Goal: Task Accomplishment & Management: Manage account settings

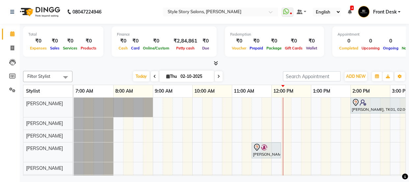
scroll to position [1, 79]
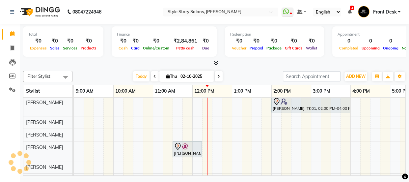
click at [211, 99] on div "Minal Bhinde, TK01, 02:00 PM-04:00 PM, Nail Extension Acrylic Natural & Clear M…" at bounding box center [311, 141] width 633 height 89
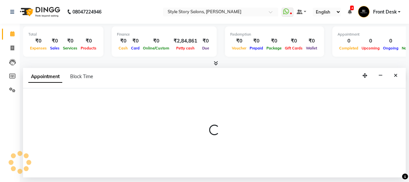
select select "46661"
select select "735"
select select "tentative"
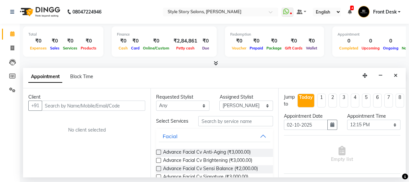
click at [75, 104] on input "text" at bounding box center [94, 106] width 104 height 10
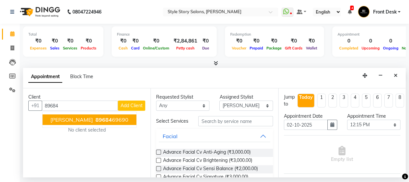
click at [68, 119] on span "Yukti Kalra" at bounding box center [71, 119] width 43 height 7
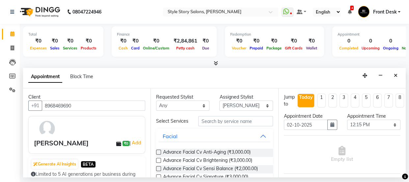
type input "8968469690"
click at [224, 123] on input "text" at bounding box center [235, 121] width 75 height 10
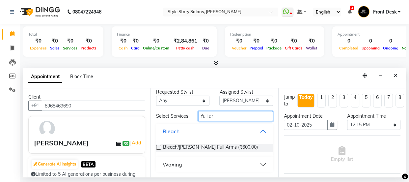
type input "full ar"
click at [187, 164] on button "Waxing" at bounding box center [214, 165] width 111 height 12
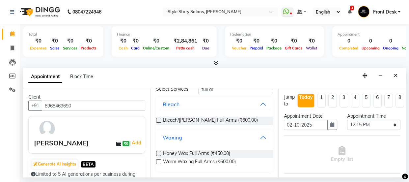
scroll to position [34, 0]
click at [188, 161] on span "Warm Waxing Full Arms (₹600.00)" at bounding box center [199, 162] width 73 height 8
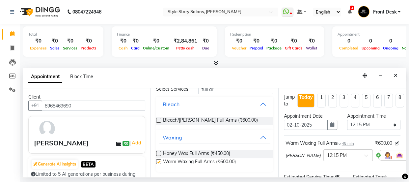
checkbox input "false"
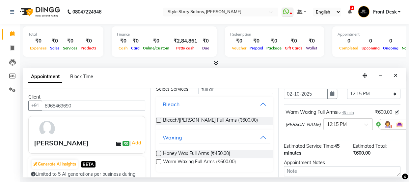
scroll to position [102, 0]
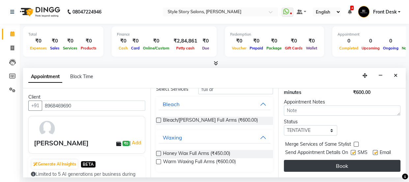
click at [323, 160] on button "Book" at bounding box center [342, 166] width 117 height 12
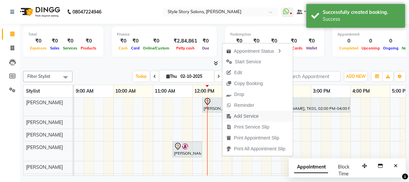
click at [239, 115] on span "Add Service" at bounding box center [246, 116] width 25 height 7
select select "46661"
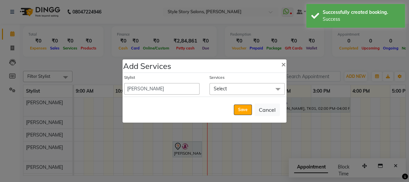
click at [222, 87] on span "Select" at bounding box center [220, 89] width 13 height 6
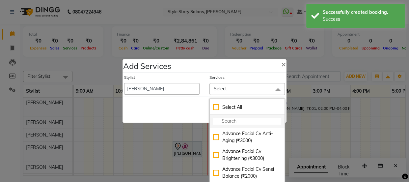
click at [225, 120] on input "multiselect-search" at bounding box center [247, 121] width 68 height 7
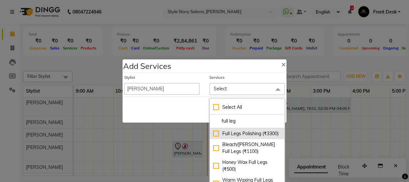
scroll to position [6, 0]
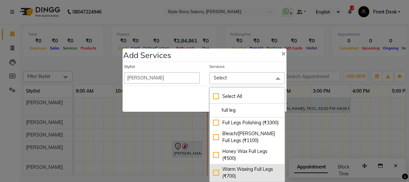
type input "full leg"
click at [244, 169] on div "Warm Waxing Full Legs (₹700)" at bounding box center [247, 173] width 68 height 14
checkbox input "true"
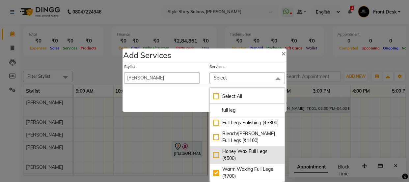
scroll to position [7, 0]
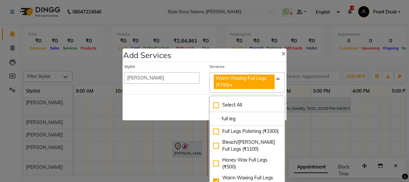
click at [196, 102] on div "Save Cancel" at bounding box center [205, 107] width 164 height 26
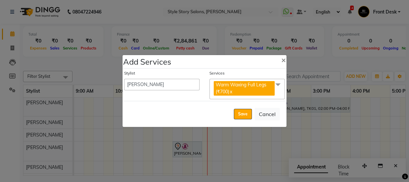
click at [266, 87] on span "Warm Waxing Full Legs (₹700)" at bounding box center [241, 88] width 51 height 13
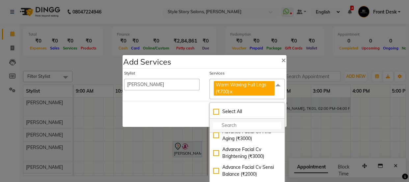
click at [254, 123] on input "multiselect-search" at bounding box center [247, 125] width 68 height 7
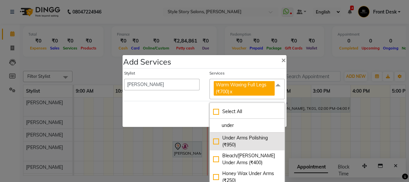
scroll to position [24, 0]
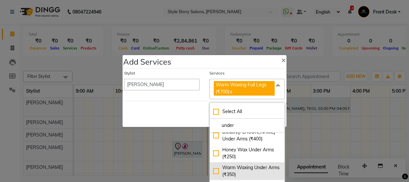
type input "under"
click at [216, 170] on div "Warm Waxing Under Arms (₹350)" at bounding box center [247, 171] width 68 height 14
checkbox input "true"
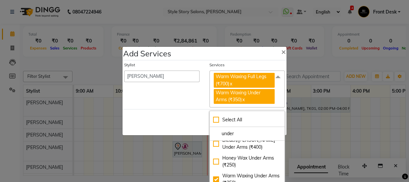
click at [191, 126] on div "Save Cancel" at bounding box center [205, 122] width 164 height 26
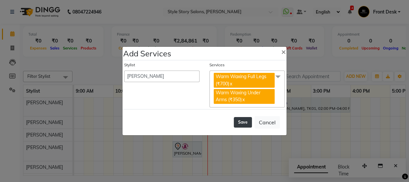
click at [241, 122] on button "Save" at bounding box center [243, 122] width 18 height 11
select select "82561"
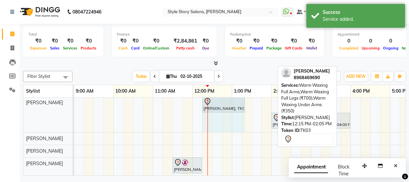
drag, startPoint x: 274, startPoint y: 103, endPoint x: 247, endPoint y: 108, distance: 27.3
click at [247, 108] on div "Yukti Kalra, TK03, 12:15 PM-02:05 PM, Warm Waxing Full Arms,Warm Waxing Full Le…" at bounding box center [311, 149] width 633 height 105
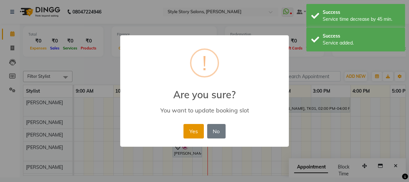
click at [190, 131] on button "Yes" at bounding box center [194, 131] width 20 height 15
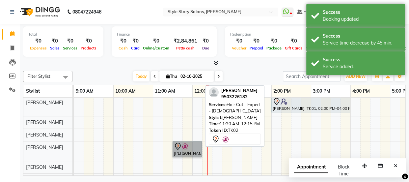
drag, startPoint x: 193, startPoint y: 148, endPoint x: 192, endPoint y: 151, distance: 3.4
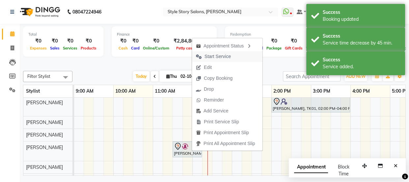
click at [207, 57] on span "Start Service" at bounding box center [218, 56] width 26 height 7
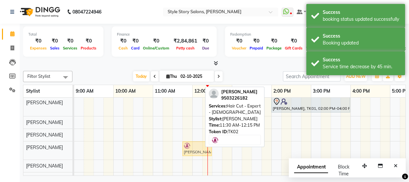
drag, startPoint x: 189, startPoint y: 148, endPoint x: 199, endPoint y: 147, distance: 9.9
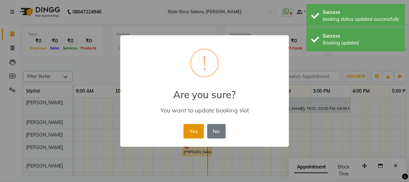
click at [195, 131] on button "Yes" at bounding box center [194, 131] width 20 height 15
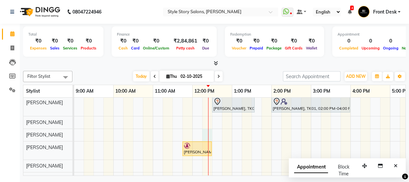
click at [211, 131] on div "Yukti Kalra, TK03, 12:30 PM-01:35 PM, Warm Waxing Full Arms,Warm Waxing Full Le…" at bounding box center [311, 141] width 633 height 88
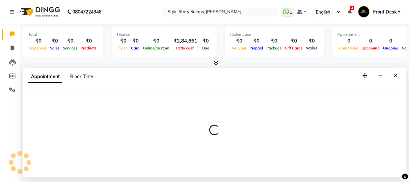
select select "62113"
select select "735"
select select "tentative"
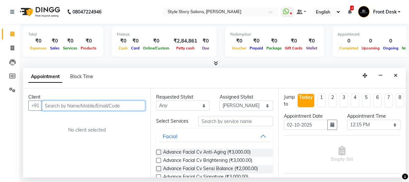
click at [100, 105] on input "text" at bounding box center [94, 106] width 104 height 10
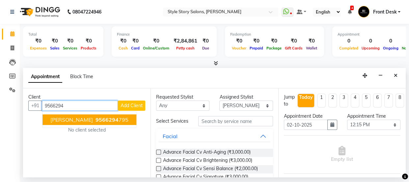
click at [96, 117] on span "9566294" at bounding box center [107, 119] width 23 height 7
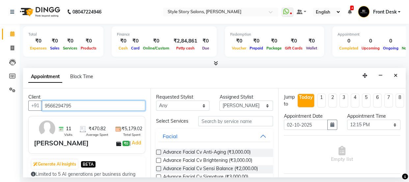
type input "9566294795"
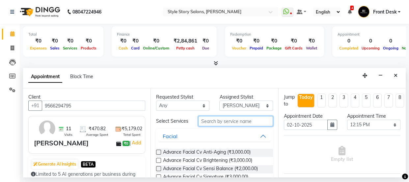
click at [213, 123] on input "text" at bounding box center [235, 121] width 75 height 10
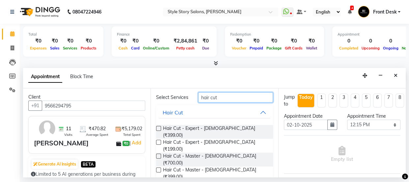
scroll to position [30, 0]
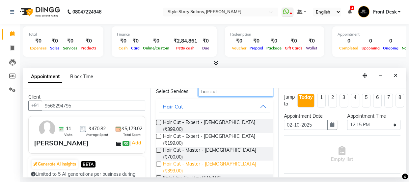
type input "hair cut"
click at [217, 161] on span "Hair Cut - Master - Male (₹399.00)" at bounding box center [215, 168] width 105 height 14
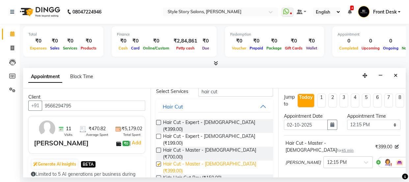
checkbox input "false"
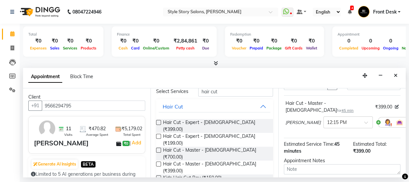
scroll to position [102, 0]
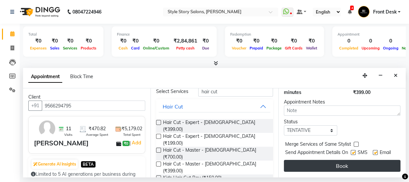
click at [349, 163] on button "Book" at bounding box center [342, 166] width 117 height 12
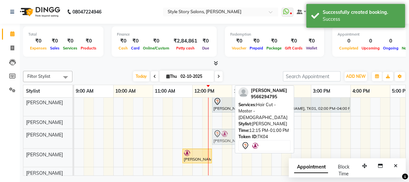
drag, startPoint x: 206, startPoint y: 134, endPoint x: 213, endPoint y: 135, distance: 7.6
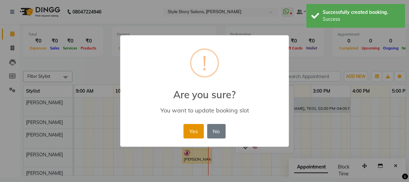
click at [198, 133] on button "Yes" at bounding box center [194, 131] width 20 height 15
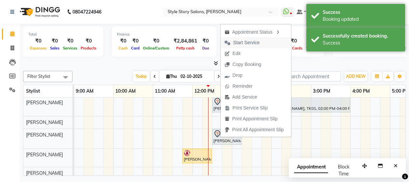
click at [249, 44] on span "Start Service" at bounding box center [246, 42] width 26 height 7
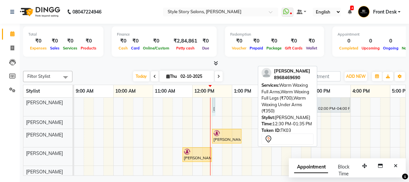
drag, startPoint x: 254, startPoint y: 103, endPoint x: 215, endPoint y: 110, distance: 39.6
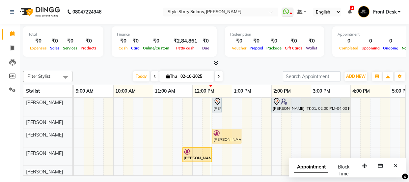
click at [398, 165] on icon "Close" at bounding box center [396, 166] width 4 height 5
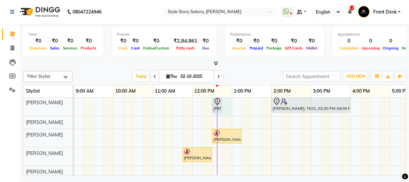
scroll to position [0, 0]
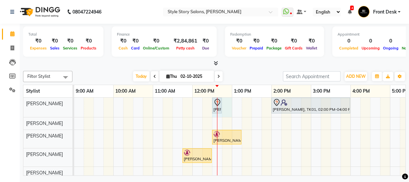
drag, startPoint x: 217, startPoint y: 105, endPoint x: 228, endPoint y: 104, distance: 10.9
click at [228, 104] on div "Yukti Kalra, TK03, 12:30 PM-12:35 PM, Warm Waxing Full Arms,Warm Waxing Full Le…" at bounding box center [311, 145] width 633 height 94
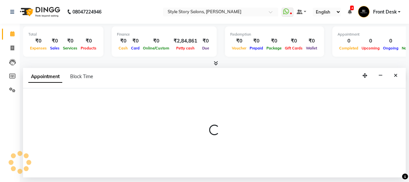
select select "46661"
select select "750"
select select "tentative"
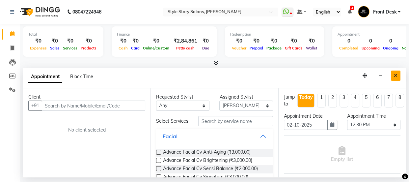
click at [398, 76] on icon "Close" at bounding box center [396, 75] width 4 height 5
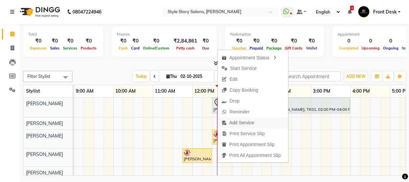
click at [237, 126] on span "Add Service" at bounding box center [238, 122] width 40 height 11
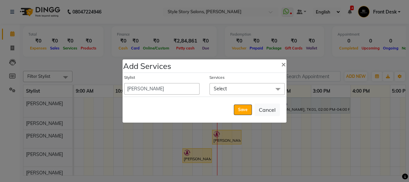
click at [214, 84] on span "Select" at bounding box center [247, 89] width 75 height 12
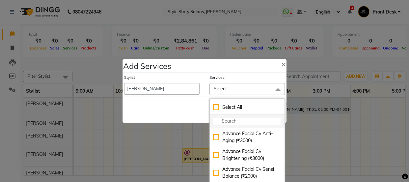
click at [226, 122] on input "multiselect-search" at bounding box center [247, 121] width 68 height 7
click at [283, 63] on span "×" at bounding box center [284, 64] width 5 height 10
select select "82561"
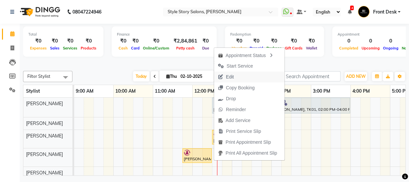
click at [234, 76] on span "Edit" at bounding box center [230, 77] width 8 height 7
select select "tentative"
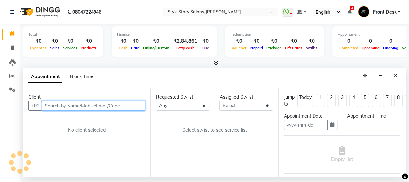
type input "02-10-2025"
select select "46661"
select select "750"
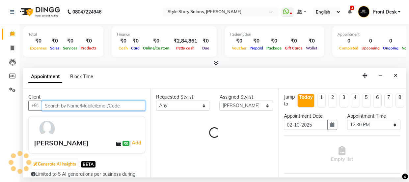
click at [107, 104] on input "text" at bounding box center [94, 106] width 104 height 10
select select "3090"
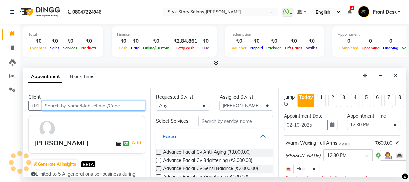
scroll to position [0, 198]
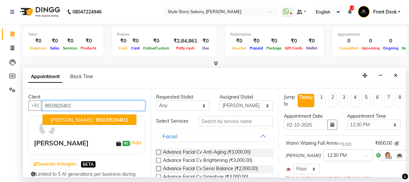
drag, startPoint x: 53, startPoint y: 119, endPoint x: 122, endPoint y: 125, distance: 69.2
click at [53, 119] on span "[PERSON_NAME]" at bounding box center [71, 119] width 43 height 7
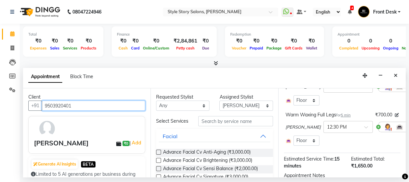
scroll to position [177, 0]
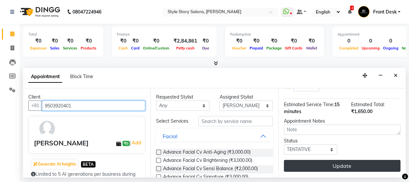
type input "9503920401"
click at [326, 162] on button "Update" at bounding box center [342, 166] width 117 height 12
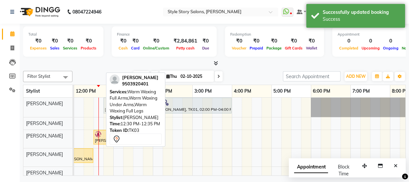
drag, startPoint x: 97, startPoint y: 105, endPoint x: 108, endPoint y: 106, distance: 11.2
click at [108, 106] on div "Filter Stylist Select All Arshad Ansari Priyanka Singh Ritesh Shrivas Sonali Sa…" at bounding box center [214, 121] width 383 height 107
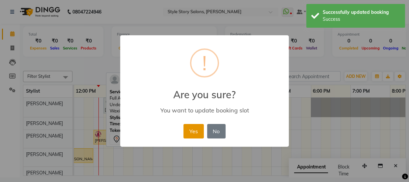
click at [196, 129] on button "Yes" at bounding box center [194, 131] width 20 height 15
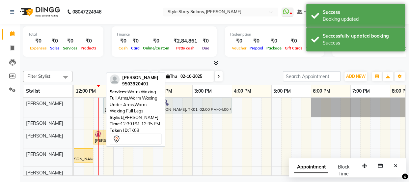
click at [105, 67] on div "Total ₹0 Expenses ₹0 Sales ₹0 Services ₹0 Products Finance ₹0 Cash ₹0 Card ₹0 O…" at bounding box center [215, 101] width 390 height 154
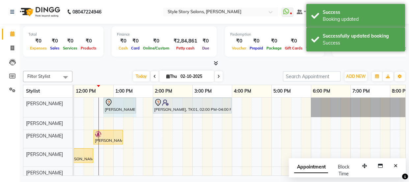
drag, startPoint x: 112, startPoint y: 105, endPoint x: 143, endPoint y: 105, distance: 31.3
click at [142, 104] on div "Sheetal Gaikwad, TK03, 12:45 PM-12:50 PM, Warm Waxing Full Arms,Warm Waxing Und…" at bounding box center [192, 145] width 633 height 94
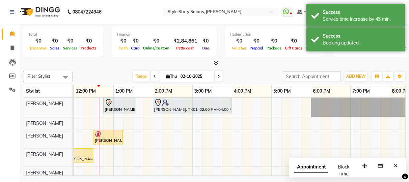
scroll to position [0, 80]
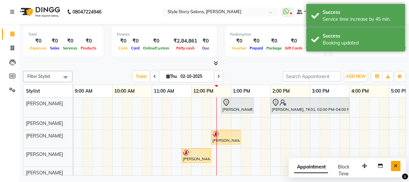
click at [394, 164] on icon "Close" at bounding box center [396, 166] width 4 height 5
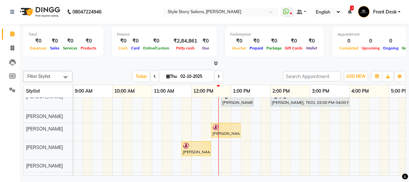
scroll to position [0, 0]
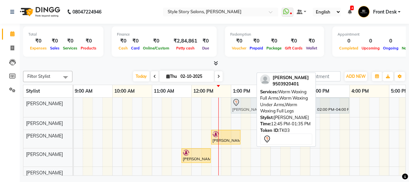
drag, startPoint x: 225, startPoint y: 105, endPoint x: 232, endPoint y: 105, distance: 6.9
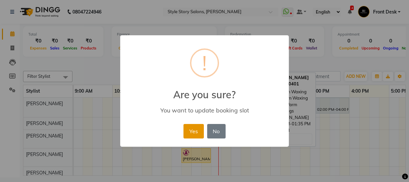
click at [189, 130] on button "Yes" at bounding box center [194, 131] width 20 height 15
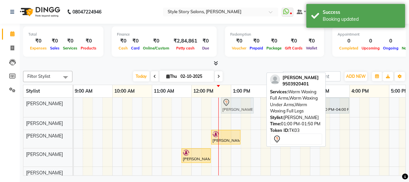
drag, startPoint x: 234, startPoint y: 103, endPoint x: 227, endPoint y: 105, distance: 7.8
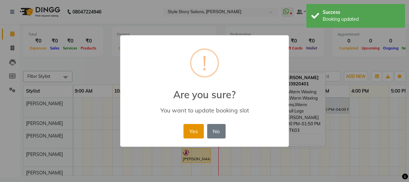
click at [196, 130] on button "Yes" at bounding box center [194, 131] width 20 height 15
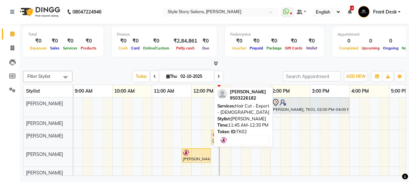
click at [195, 155] on div "Manjeet Rajsheti, TK02, 11:45 AM-12:30 PM, Hair Cut - Expert - Male" at bounding box center [196, 155] width 28 height 13
click at [195, 155] on div at bounding box center [196, 152] width 27 height 7
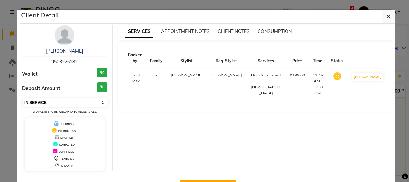
click at [84, 105] on select "Select IN SERVICE CONFIRMED TENTATIVE CHECK IN MARK DONE DROPPED UPCOMING" at bounding box center [65, 102] width 85 height 9
select select "7"
click at [23, 98] on select "Select IN SERVICE CONFIRMED TENTATIVE CHECK IN MARK DONE DROPPED UPCOMING" at bounding box center [65, 102] width 85 height 9
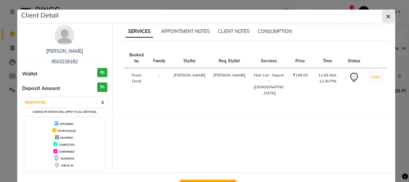
click at [387, 16] on icon "button" at bounding box center [389, 16] width 4 height 5
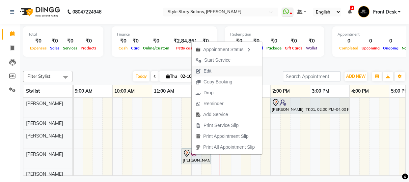
click at [211, 71] on span "Edit" at bounding box center [208, 71] width 8 height 7
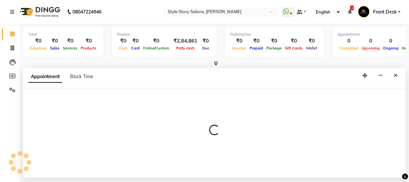
select select "tentative"
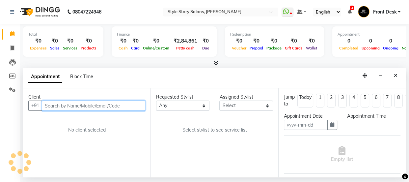
type input "02-10-2025"
select select "705"
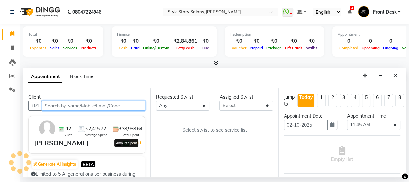
scroll to position [21, 0]
select select "62114"
select select "3090"
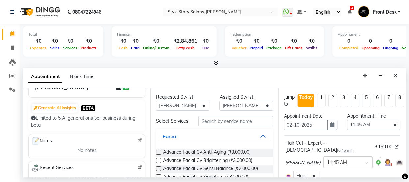
scroll to position [90, 0]
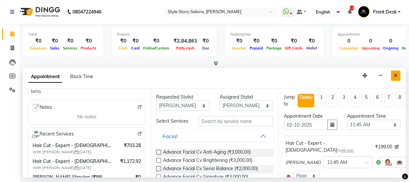
click at [397, 77] on icon "Close" at bounding box center [396, 75] width 4 height 5
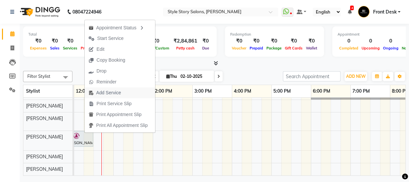
click at [104, 92] on span "Add Service" at bounding box center [108, 92] width 25 height 7
select select "62114"
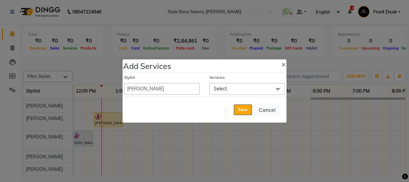
click at [267, 88] on span "Select" at bounding box center [247, 89] width 75 height 12
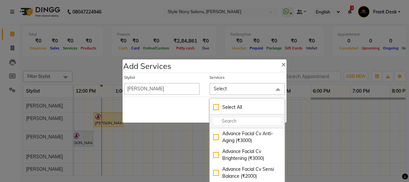
click at [247, 119] on input "multiselect-search" at bounding box center [247, 121] width 68 height 7
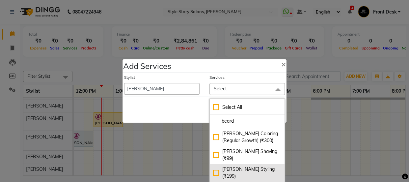
type input "beard"
click at [244, 166] on div "Beard Styling (₹199)" at bounding box center [247, 173] width 68 height 14
checkbox input "true"
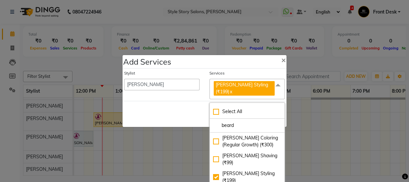
drag, startPoint x: 183, startPoint y: 108, endPoint x: 247, endPoint y: 107, distance: 64.3
click at [183, 108] on div "Save Cancel" at bounding box center [205, 114] width 164 height 26
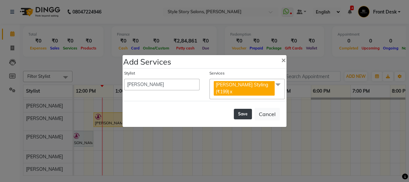
click at [245, 109] on button "Save" at bounding box center [243, 114] width 18 height 11
select select "82561"
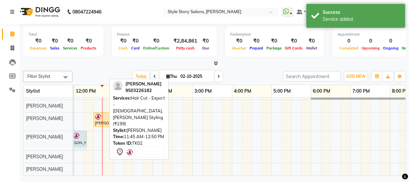
scroll to position [0, 198]
drag, startPoint x: 105, startPoint y: 133, endPoint x: 97, endPoint y: 138, distance: 9.7
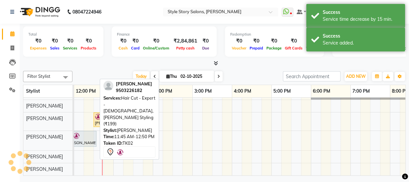
click at [85, 135] on div at bounding box center [80, 136] width 30 height 8
select select "7"
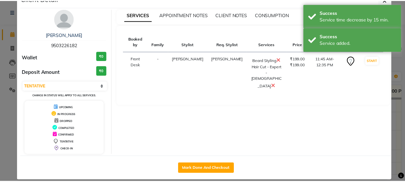
scroll to position [24, 0]
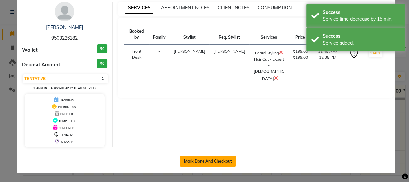
click at [223, 159] on button "Mark Done And Checkout" at bounding box center [208, 161] width 56 height 11
select select "service"
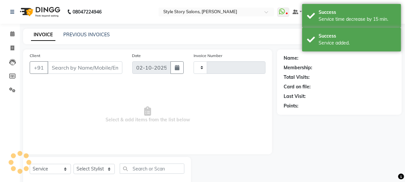
type input "1786"
select select "6249"
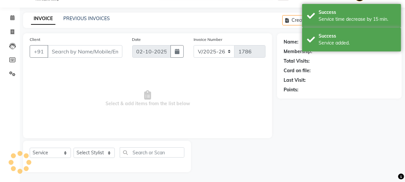
select select "61197"
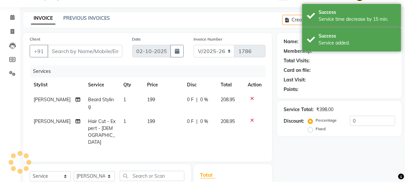
type input "9503226182"
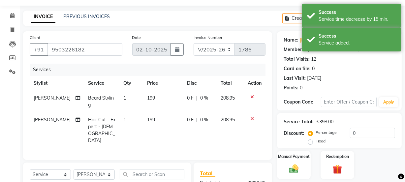
scroll to position [89, 0]
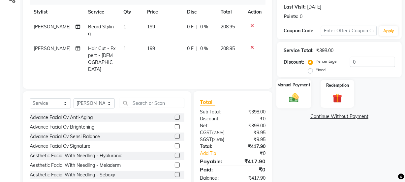
click at [287, 97] on img at bounding box center [294, 97] width 16 height 11
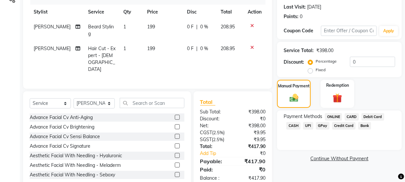
click at [294, 125] on span "CASH" at bounding box center [293, 126] width 14 height 8
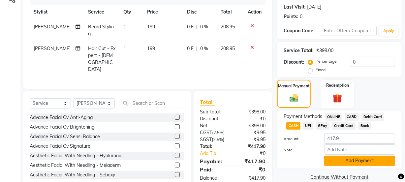
click at [344, 161] on button "Add Payment" at bounding box center [359, 161] width 71 height 10
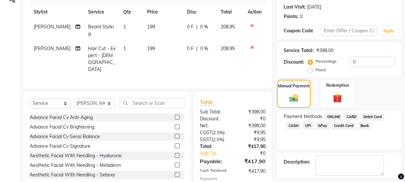
scroll to position [118, 0]
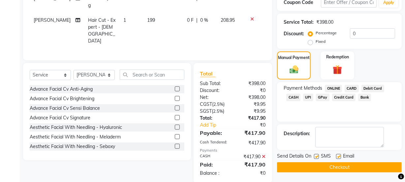
click at [327, 164] on button "Checkout" at bounding box center [339, 167] width 125 height 10
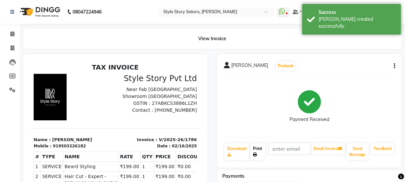
click at [253, 150] on link "Print" at bounding box center [257, 151] width 15 height 17
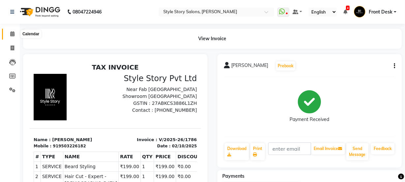
click at [10, 34] on icon at bounding box center [12, 33] width 4 height 5
click at [11, 35] on icon at bounding box center [12, 33] width 4 height 5
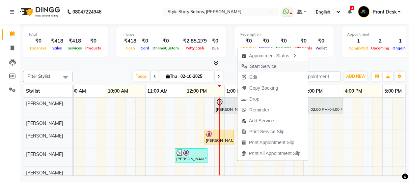
click at [261, 63] on span "Start Service" at bounding box center [263, 66] width 26 height 7
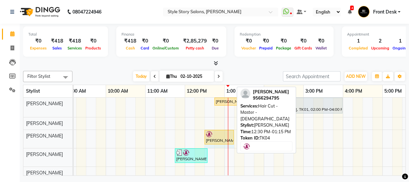
drag, startPoint x: 234, startPoint y: 134, endPoint x: 203, endPoint y: 141, distance: 31.2
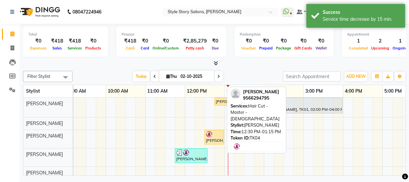
click at [212, 136] on img at bounding box center [209, 134] width 7 height 7
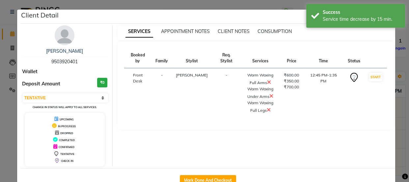
select select "1"
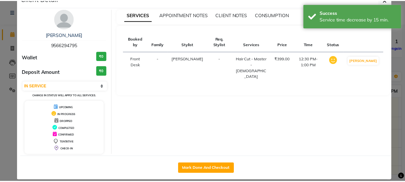
scroll to position [24, 0]
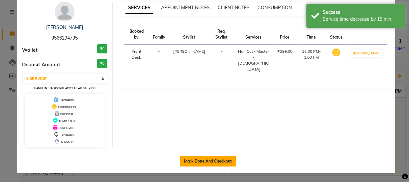
click at [210, 160] on button "Mark Done And Checkout" at bounding box center [208, 161] width 56 height 11
select select "service"
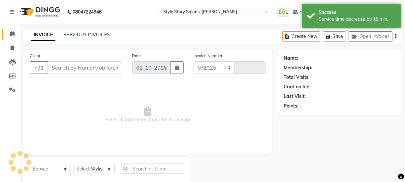
select select "6249"
type input "1787"
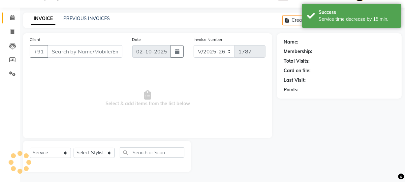
type input "9566294795"
select select "61197"
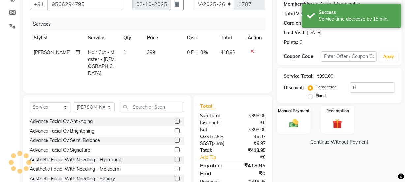
scroll to position [82, 0]
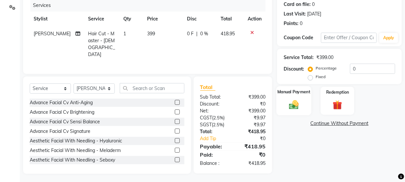
click at [300, 105] on img at bounding box center [294, 104] width 16 height 11
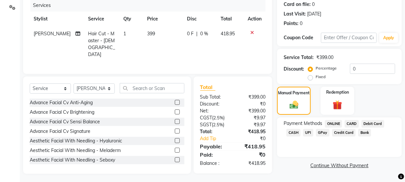
drag, startPoint x: 309, startPoint y: 133, endPoint x: 313, endPoint y: 134, distance: 4.6
click at [309, 133] on span "UPI" at bounding box center [308, 133] width 10 height 8
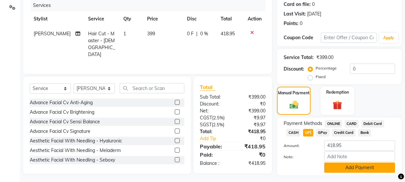
click at [342, 166] on button "Add Payment" at bounding box center [359, 168] width 71 height 10
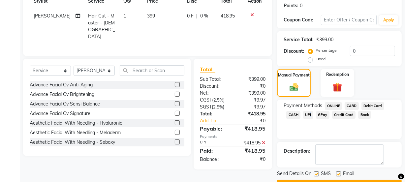
scroll to position [118, 0]
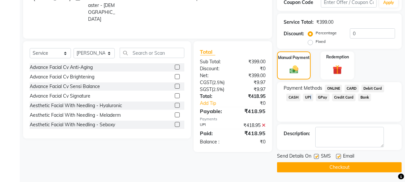
click at [343, 168] on button "Checkout" at bounding box center [339, 167] width 125 height 10
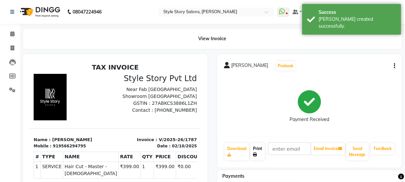
click at [253, 153] on icon at bounding box center [255, 155] width 4 height 4
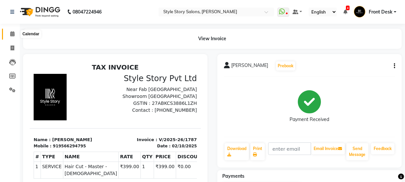
click at [12, 34] on icon at bounding box center [12, 33] width 4 height 5
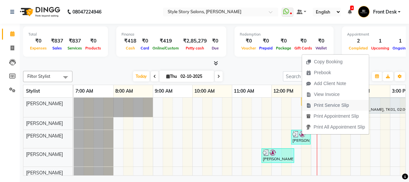
click at [317, 105] on span "Print Service Slip" at bounding box center [331, 105] width 35 height 7
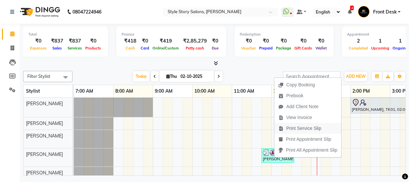
click at [289, 128] on span "Print Service Slip" at bounding box center [303, 128] width 35 height 7
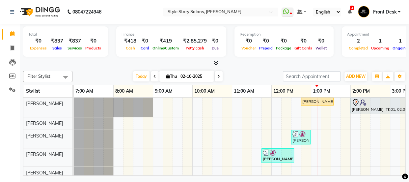
click at [237, 171] on div "Sheetal Gaikwad, TK03, 12:45 PM-01:35 PM, Warm Waxing Full Arms,Warm Waxing Und…" at bounding box center [240, 137] width 332 height 78
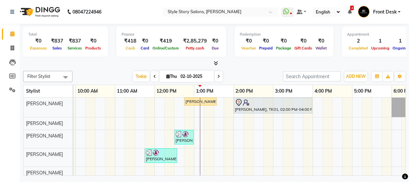
scroll to position [0, 196]
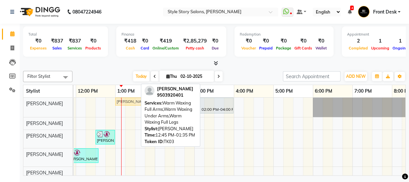
drag, startPoint x: 135, startPoint y: 100, endPoint x: 148, endPoint y: 101, distance: 12.5
click at [148, 101] on div "Filter Stylist Select All Arshad Ansari Priyanka Singh Ritesh Shrivas Sonali Sa…" at bounding box center [214, 121] width 383 height 107
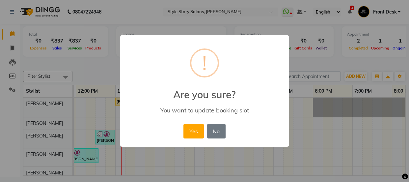
click at [195, 129] on button "Yes" at bounding box center [194, 131] width 20 height 15
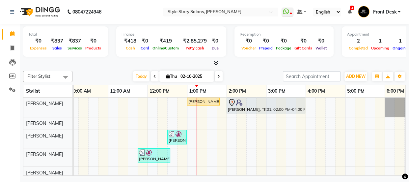
scroll to position [20, 0]
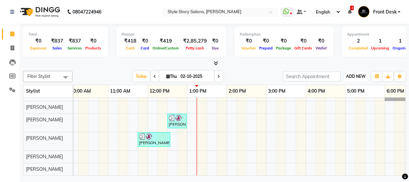
click at [358, 80] on button "ADD NEW Toggle Dropdown" at bounding box center [356, 76] width 23 height 9
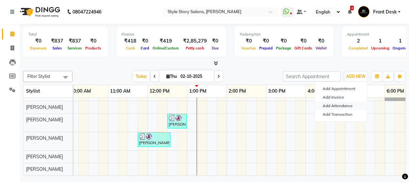
click at [350, 105] on link "Add Attendance" at bounding box center [341, 106] width 52 height 9
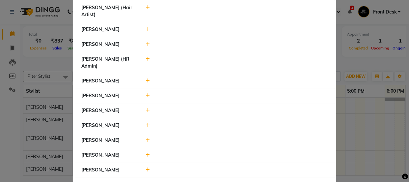
scroll to position [386, 0]
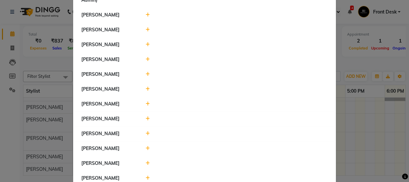
click at [147, 176] on icon at bounding box center [148, 178] width 4 height 5
click at [168, 176] on select "Present Absent Late Half Day Weekly Off" at bounding box center [163, 181] width 35 height 10
click at [351, 53] on ngb-modal-window "Attendance × Select Date 02-10-2025 Nikhil Pillay Inventory Manager Sonam Nashi…" at bounding box center [204, 91] width 409 height 182
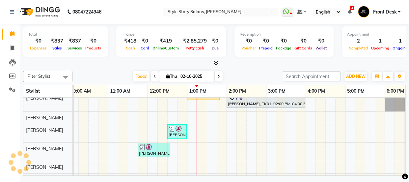
scroll to position [0, 0]
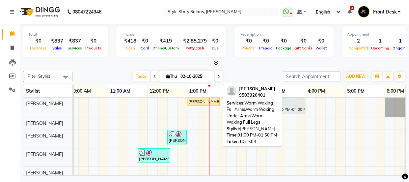
click at [203, 100] on div "Sheetal Gaikwad, TK03, 01:00 PM-01:50 PM, Warm Waxing Full Arms,Warm Waxing Und…" at bounding box center [203, 102] width 31 height 6
select select "1"
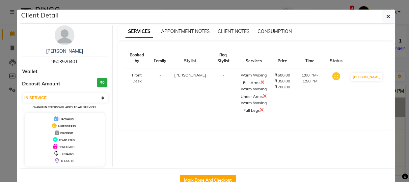
click at [261, 81] on icon at bounding box center [263, 81] width 4 height 5
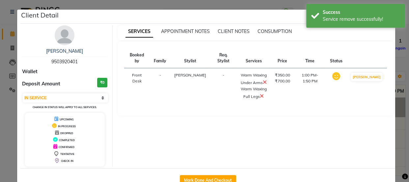
click at [263, 81] on icon at bounding box center [265, 81] width 4 height 5
click at [399, 63] on ngb-modal-window "Client Detail Sheetal Gaikwad 9503920401 Wallet Deposit Amount ₹0 Select IN SER…" at bounding box center [204, 91] width 409 height 182
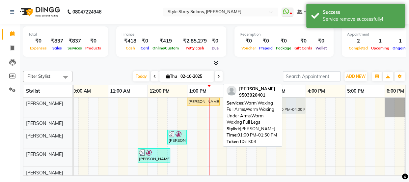
click at [205, 99] on div "Sheetal Gaikwad, TK03, 01:00 PM-01:50 PM, Warm Waxing Full Arms,Warm Waxing Und…" at bounding box center [203, 102] width 31 height 6
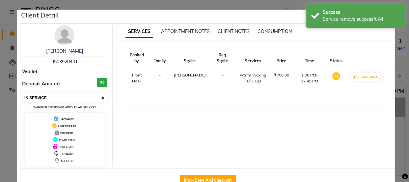
click at [92, 97] on select "Select IN SERVICE CONFIRMED TENTATIVE CHECK IN MARK DONE DROPPED UPCOMING" at bounding box center [65, 97] width 85 height 9
select select "7"
click at [23, 93] on select "Select IN SERVICE CONFIRMED TENTATIVE CHECK IN MARK DONE DROPPED UPCOMING" at bounding box center [65, 97] width 85 height 9
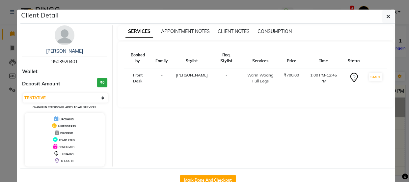
click at [396, 63] on div "SERVICES APPOINTMENT NOTES CLIENT NOTES CONSUMPTION Booked by Family Stylist Re…" at bounding box center [256, 95] width 286 height 141
click at [398, 68] on ngb-modal-window "Client Detail Sheetal Gaikwad 9503920401 Wallet Deposit Amount ₹0 Select IN SER…" at bounding box center [204, 91] width 409 height 182
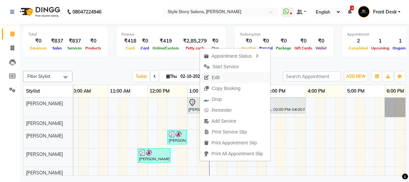
click at [215, 75] on span "Edit" at bounding box center [216, 77] width 8 height 7
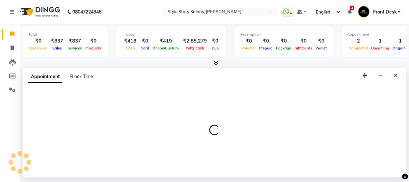
select select "tentative"
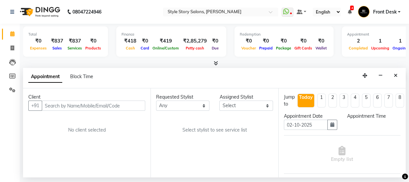
scroll to position [0, 237]
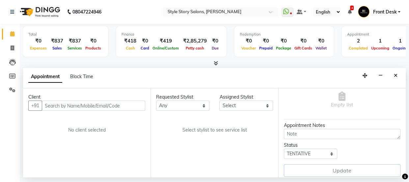
select select "780"
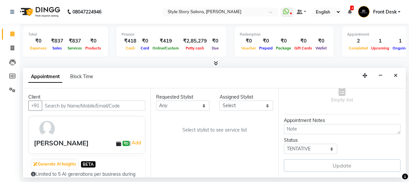
select select "46661"
select select "3090"
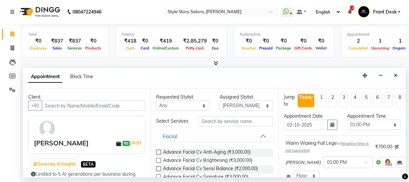
scroll to position [0, 0]
click at [409, 161] on icon at bounding box center [414, 162] width 4 height 5
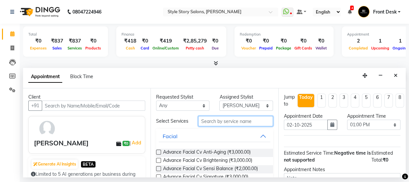
click at [227, 122] on input "text" at bounding box center [235, 121] width 75 height 10
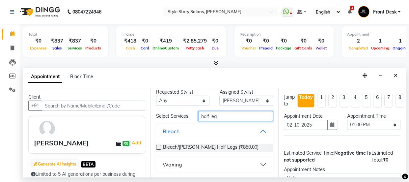
scroll to position [8, 0]
type input "half leg"
click at [193, 170] on div "Waxing" at bounding box center [214, 164] width 117 height 15
click at [195, 164] on button "Waxing" at bounding box center [214, 165] width 111 height 12
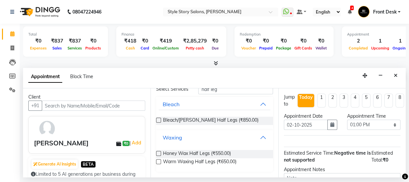
scroll to position [35, 0]
click at [211, 159] on span "Warm Waxing Half Legs (₹650.00)" at bounding box center [200, 162] width 74 height 8
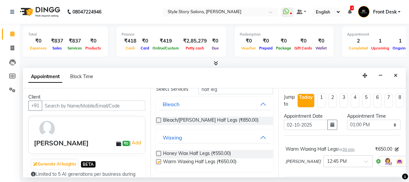
checkbox input "false"
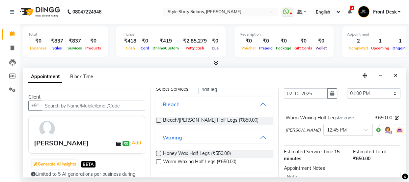
scroll to position [83, 0]
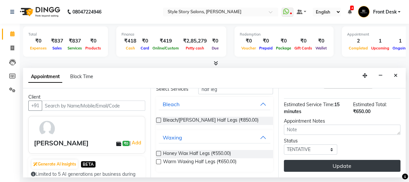
click at [339, 161] on button "Update" at bounding box center [342, 166] width 117 height 12
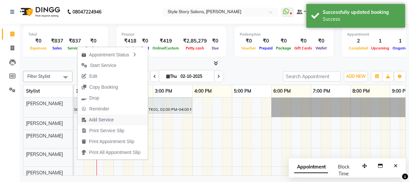
click at [103, 117] on span "Add Service" at bounding box center [101, 119] width 25 height 7
select select "46661"
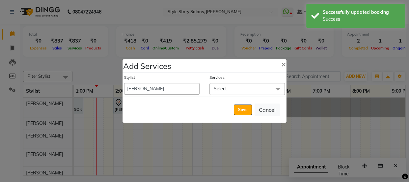
click at [257, 89] on span "Select" at bounding box center [247, 89] width 75 height 12
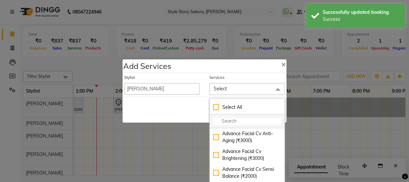
click at [224, 119] on input "multiselect-search" at bounding box center [247, 121] width 68 height 7
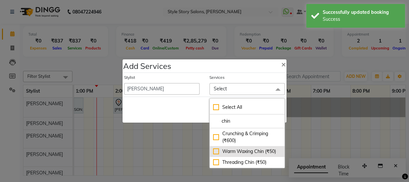
type input "chin"
click at [235, 150] on div "Warm Waxing Chin (₹50)" at bounding box center [247, 151] width 68 height 7
checkbox input "true"
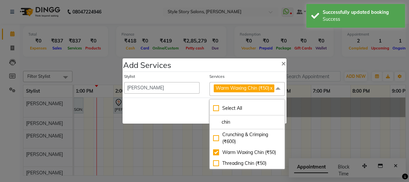
click at [195, 120] on div "Save Cancel" at bounding box center [205, 111] width 164 height 26
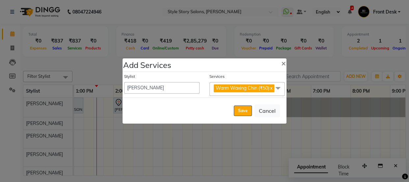
click at [280, 89] on span at bounding box center [278, 88] width 13 height 13
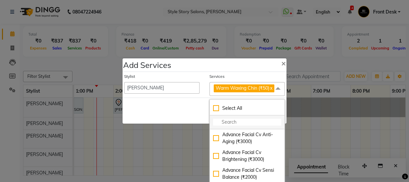
click at [250, 126] on input "multiselect-search" at bounding box center [247, 122] width 68 height 7
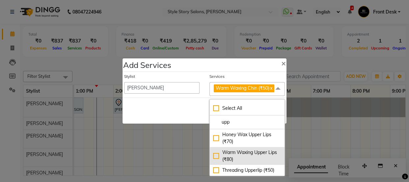
type input "upp"
click at [244, 160] on div "Warm Waxing Upper Lips (₹80)" at bounding box center [247, 156] width 68 height 14
checkbox input "true"
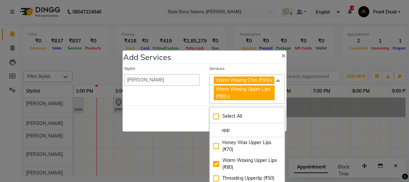
click at [189, 118] on div "Save Cancel" at bounding box center [205, 118] width 164 height 26
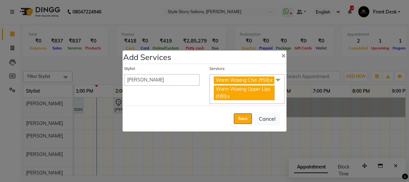
click at [274, 78] on span at bounding box center [278, 80] width 13 height 13
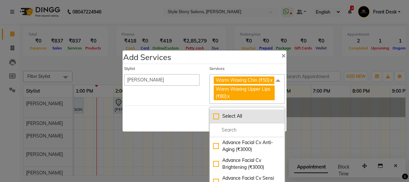
click at [251, 123] on li "Select All" at bounding box center [247, 116] width 75 height 14
checkbox input "true"
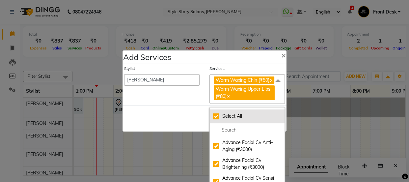
checkbox input "true"
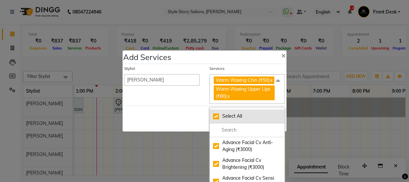
checkbox input "true"
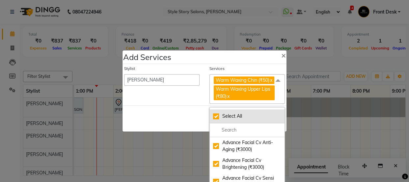
checkbox input "true"
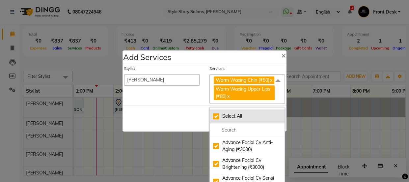
checkbox input "true"
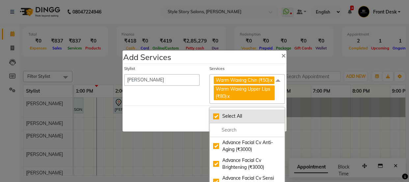
checkbox input "true"
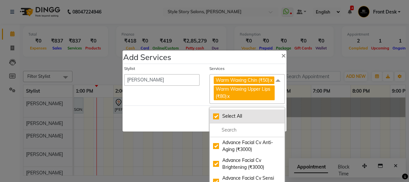
checkbox input "true"
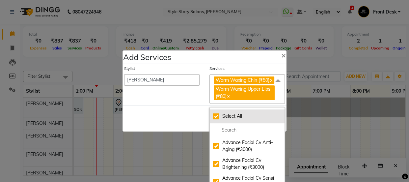
checkbox input "true"
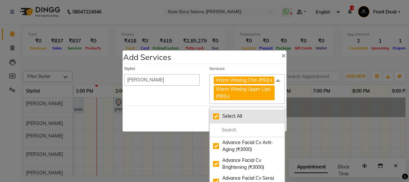
checkbox input "true"
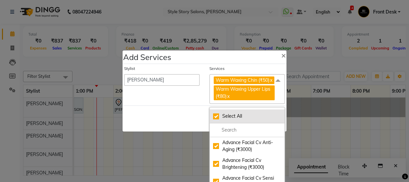
checkbox input "true"
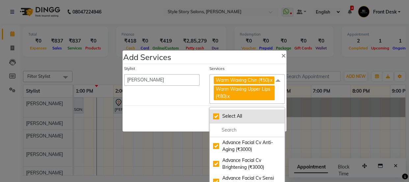
checkbox input "true"
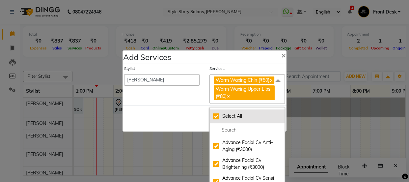
checkbox input "true"
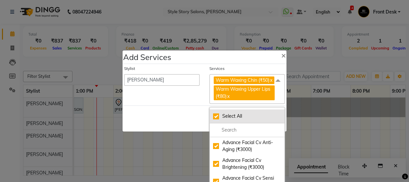
checkbox input "true"
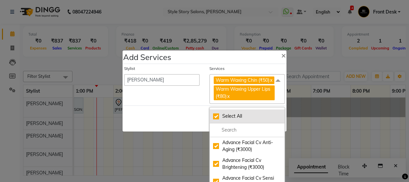
checkbox input "true"
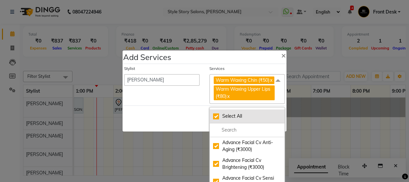
checkbox input "true"
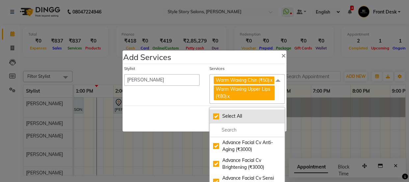
checkbox input "true"
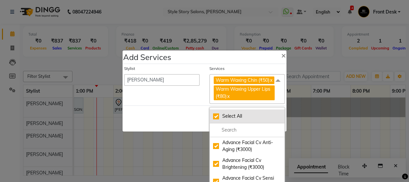
checkbox input "true"
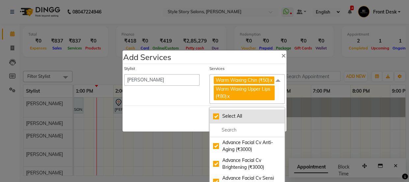
checkbox input "true"
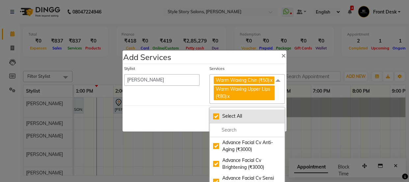
checkbox input "true"
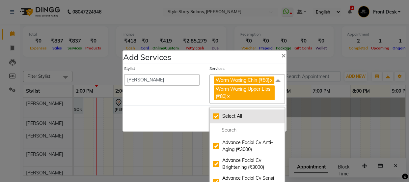
checkbox input "true"
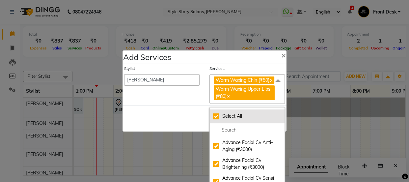
checkbox input "true"
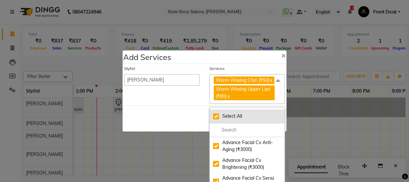
checkbox input "true"
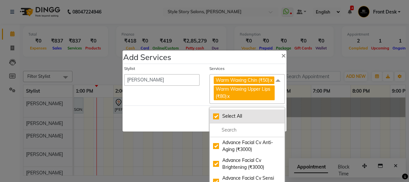
checkbox input "true"
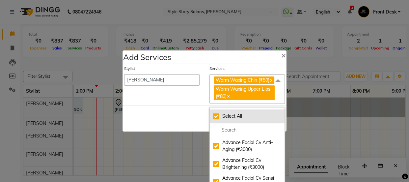
checkbox input "true"
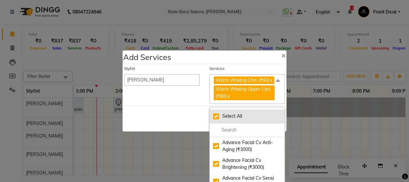
checkbox input "true"
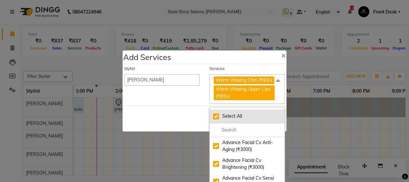
checkbox input "true"
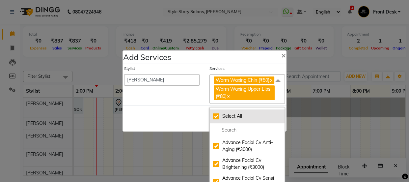
checkbox input "true"
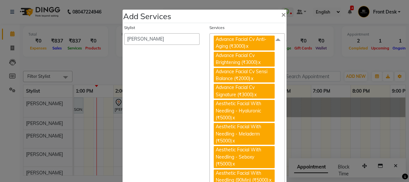
click at [273, 39] on span at bounding box center [278, 39] width 13 height 13
click at [275, 38] on span at bounding box center [278, 39] width 13 height 13
drag, startPoint x: 126, startPoint y: 99, endPoint x: 151, endPoint y: 96, distance: 25.3
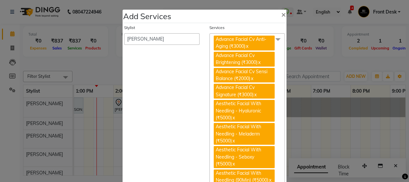
click at [282, 11] on span "×" at bounding box center [284, 14] width 5 height 10
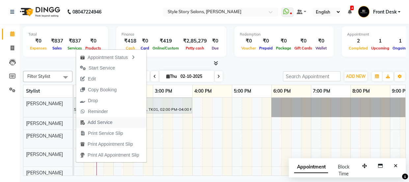
click at [96, 122] on span "Add Service" at bounding box center [100, 122] width 25 height 7
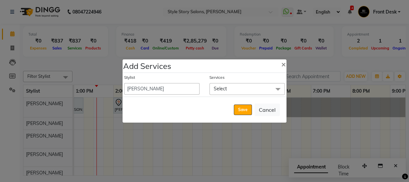
click at [226, 87] on span "Select" at bounding box center [220, 89] width 13 height 6
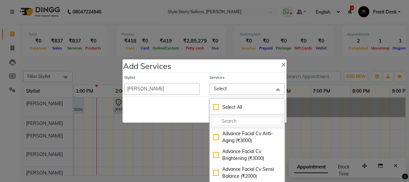
click at [225, 121] on input "multiselect-search" at bounding box center [247, 121] width 68 height 7
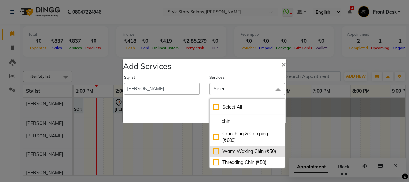
click at [242, 151] on div "Warm Waxing Chin (₹50)" at bounding box center [247, 151] width 68 height 7
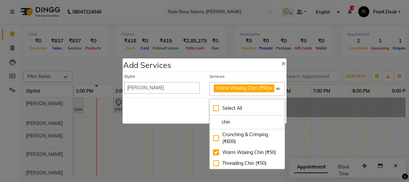
drag, startPoint x: 181, startPoint y: 117, endPoint x: 205, endPoint y: 105, distance: 26.8
click at [184, 116] on div "Save Cancel" at bounding box center [205, 111] width 164 height 26
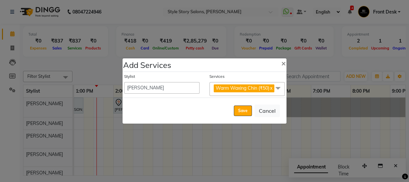
click at [274, 92] on span "Warm Waxing Chin (₹50) x" at bounding box center [244, 88] width 61 height 8
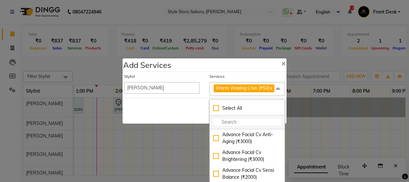
click at [243, 126] on input "multiselect-search" at bounding box center [247, 122] width 68 height 7
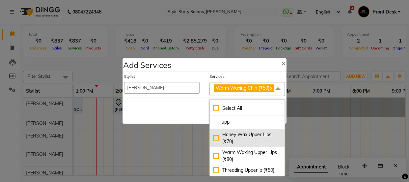
drag, startPoint x: 254, startPoint y: 158, endPoint x: 237, endPoint y: 152, distance: 17.8
click at [254, 158] on div "Warm Waxing Upper Lips (₹80)" at bounding box center [247, 156] width 68 height 14
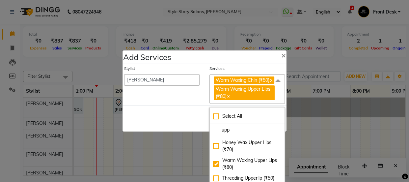
click at [183, 112] on div "Save Cancel" at bounding box center [205, 118] width 164 height 26
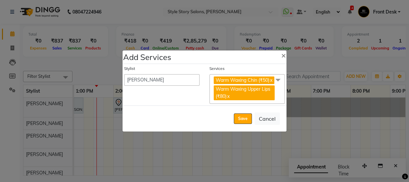
click at [277, 79] on span at bounding box center [278, 80] width 13 height 13
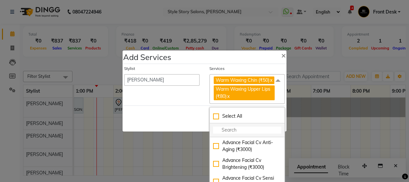
click at [242, 134] on input "multiselect-search" at bounding box center [247, 130] width 68 height 7
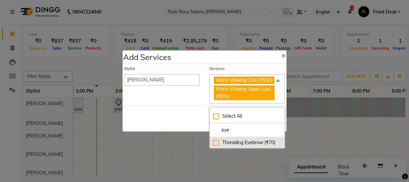
click at [241, 143] on div "Threading Eyebrow (₹70)" at bounding box center [247, 142] width 68 height 7
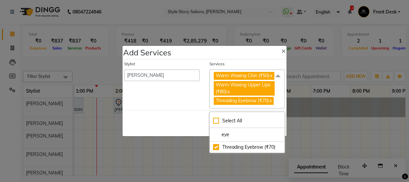
click at [191, 121] on div "Save Cancel" at bounding box center [205, 123] width 164 height 26
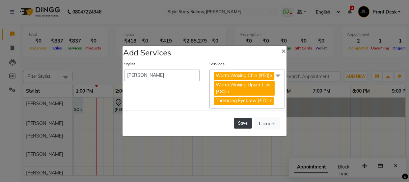
click at [246, 129] on button "Save" at bounding box center [243, 123] width 18 height 11
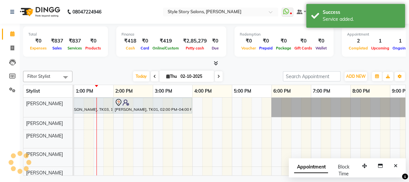
scroll to position [0, 171]
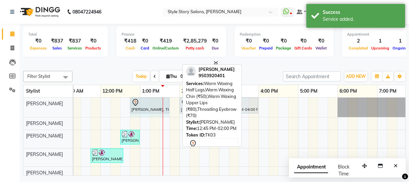
drag, startPoint x: 178, startPoint y: 103, endPoint x: 162, endPoint y: 110, distance: 17.0
click at [162, 110] on div "Sheetal Gaikwad, TK03, 12:45 PM-02:00 PM, Warm Waxing Half Legs,Warm Waxing Chi…" at bounding box center [219, 145] width 633 height 94
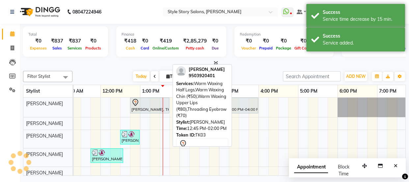
click at [147, 105] on div at bounding box center [150, 103] width 37 height 8
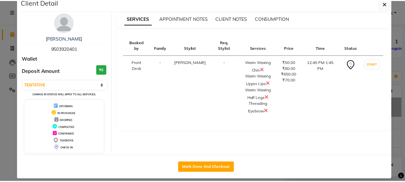
scroll to position [19, 0]
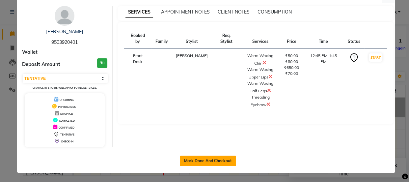
click at [186, 158] on button "Mark Done And Checkout" at bounding box center [208, 161] width 56 height 11
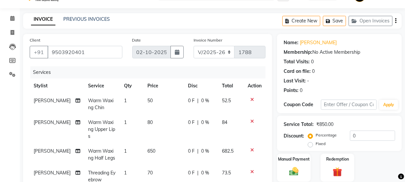
scroll to position [30, 0]
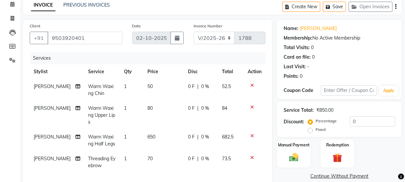
click at [147, 89] on td "50" at bounding box center [163, 90] width 41 height 22
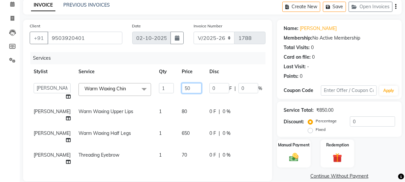
drag, startPoint x: 171, startPoint y: 90, endPoint x: 155, endPoint y: 90, distance: 15.8
click at [178, 90] on td "50" at bounding box center [192, 91] width 28 height 25
click at [178, 112] on td "80" at bounding box center [192, 115] width 28 height 22
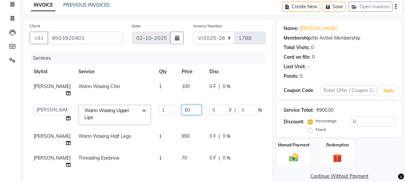
drag, startPoint x: 174, startPoint y: 114, endPoint x: 148, endPoint y: 118, distance: 26.6
click at [148, 118] on tr "Aayushi Dahat Adesh khadse Ambika Dhadse Front Desk Arshad Ansari Deepika Taiwa…" at bounding box center [169, 115] width 278 height 28
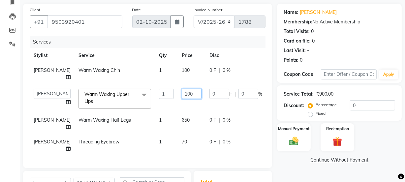
scroll to position [60, 0]
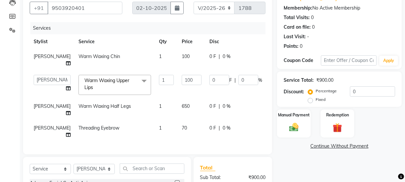
click at [163, 152] on div "Client +91 9503920401 Date 02-10-2025 Invoice Number V/2025 V/2025-26 1788 Serv…" at bounding box center [147, 72] width 249 height 165
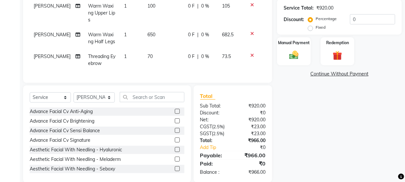
scroll to position [140, 0]
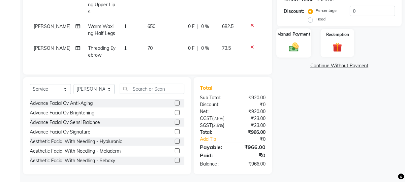
click at [301, 40] on div "Manual Payment" at bounding box center [293, 42] width 35 height 29
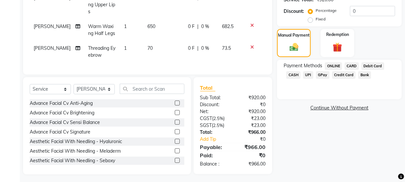
click at [308, 75] on span "UPI" at bounding box center [308, 75] width 10 height 8
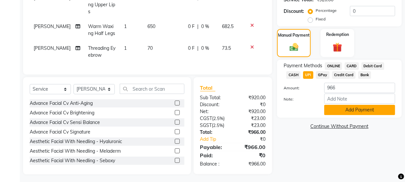
click at [368, 110] on button "Add Payment" at bounding box center [359, 110] width 71 height 10
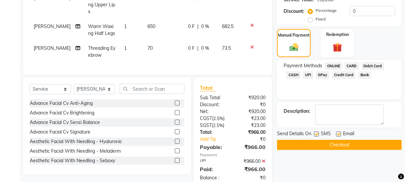
click at [348, 147] on button "Checkout" at bounding box center [339, 145] width 125 height 10
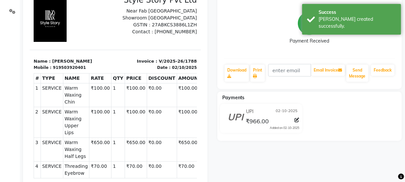
scroll to position [120, 0]
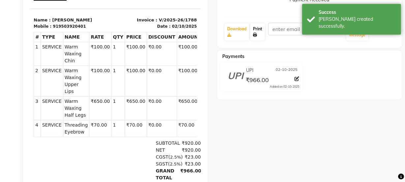
click at [256, 33] on icon at bounding box center [255, 35] width 4 height 4
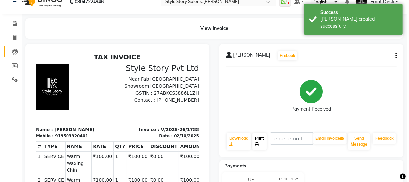
scroll to position [0, 0]
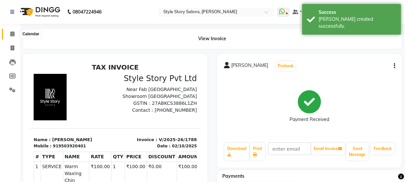
click at [13, 35] on icon at bounding box center [12, 33] width 4 height 5
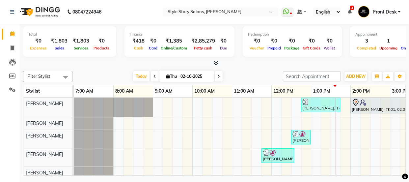
scroll to position [0, 71]
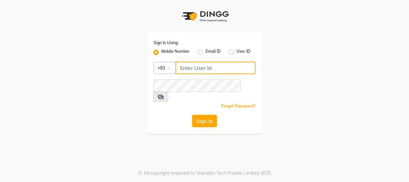
click at [220, 67] on input "Username" at bounding box center [216, 68] width 80 height 13
type input "3344221100"
drag, startPoint x: 249, startPoint y: 82, endPoint x: 242, endPoint y: 84, distance: 6.4
click at [168, 92] on span at bounding box center [160, 97] width 15 height 10
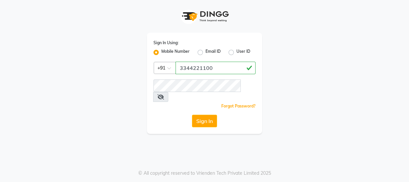
click at [164, 94] on icon at bounding box center [161, 96] width 7 height 5
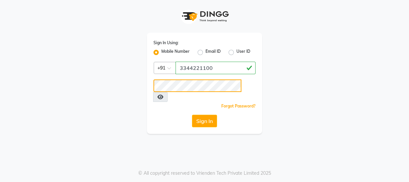
click at [192, 115] on button "Sign In" at bounding box center [204, 121] width 25 height 13
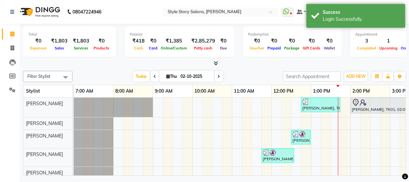
scroll to position [0, 176]
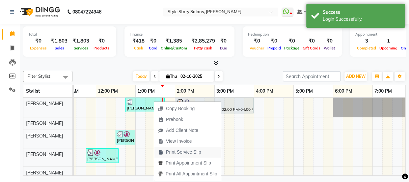
click at [173, 152] on span "Print Service Slip" at bounding box center [183, 152] width 35 height 7
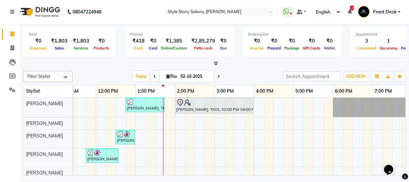
scroll to position [0, 0]
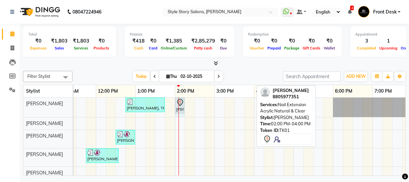
drag, startPoint x: 254, startPoint y: 102, endPoint x: 178, endPoint y: 114, distance: 77.2
click at [178, 114] on div "[PERSON_NAME], TK03, 12:45 PM-01:45 PM, Warm Waxing Half Legs,Warm Waxing Chin …" at bounding box center [214, 107] width 633 height 19
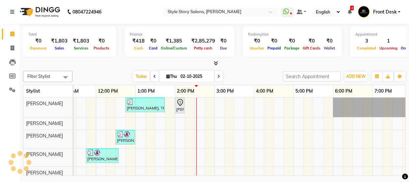
click at [161, 90] on div "1:00 PM" at bounding box center [155, 91] width 39 height 12
click at [162, 93] on div "1:00 PM" at bounding box center [155, 91] width 39 height 12
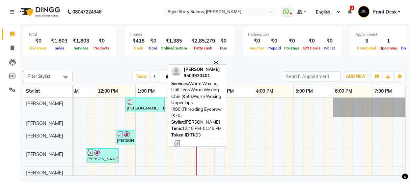
click at [163, 99] on link "[PERSON_NAME], TK03, 12:45 PM-01:45 PM, Warm Waxing Half Legs,Warm Waxing Chin …" at bounding box center [145, 105] width 39 height 15
select select "3"
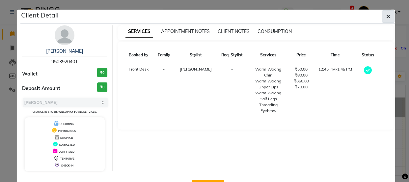
click at [383, 18] on button "button" at bounding box center [388, 16] width 13 height 13
